Goal: Task Accomplishment & Management: Use online tool/utility

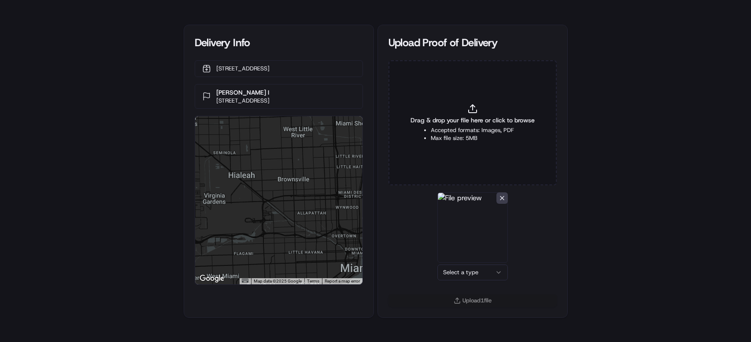
click at [471, 270] on html "Delivery Info 4247 SW 71st Ave, None, Miami, FL 33155, US Javier I 151 NE 122nd…" at bounding box center [375, 171] width 751 height 342
click at [466, 297] on button "Upload 1 file" at bounding box center [472, 300] width 168 height 12
